Goal: Navigation & Orientation: Find specific page/section

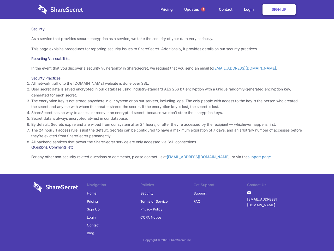
click at [167, 125] on li "By default, Secrets expire and are wiped from our system after 24 hours, or aft…" at bounding box center [167, 124] width 272 height 6
click at [203, 9] on span "1" at bounding box center [203, 9] width 4 height 4
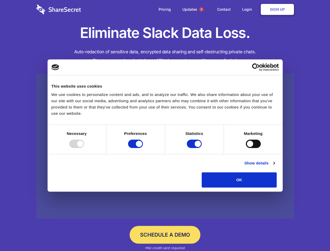
click at [84, 148] on div at bounding box center [76, 143] width 15 height 8
click at [143, 148] on input "Preferences" at bounding box center [135, 143] width 15 height 8
checkbox input "false"
click at [195, 148] on input "Statistics" at bounding box center [194, 143] width 15 height 8
checkbox input "false"
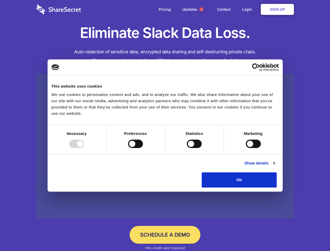
click at [246, 148] on input "Marketing" at bounding box center [253, 143] width 15 height 8
checkbox input "true"
click at [274, 166] on link "Show details" at bounding box center [259, 163] width 30 height 6
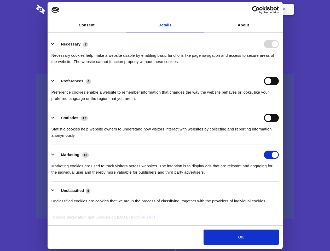
click at [279, 108] on li "Preferences 4 Preference cookies enable a website to remember information that …" at bounding box center [164, 89] width 227 height 37
click at [201, 9] on span "1" at bounding box center [201, 9] width 4 height 4
